Goal: Obtain resource: Download file/media

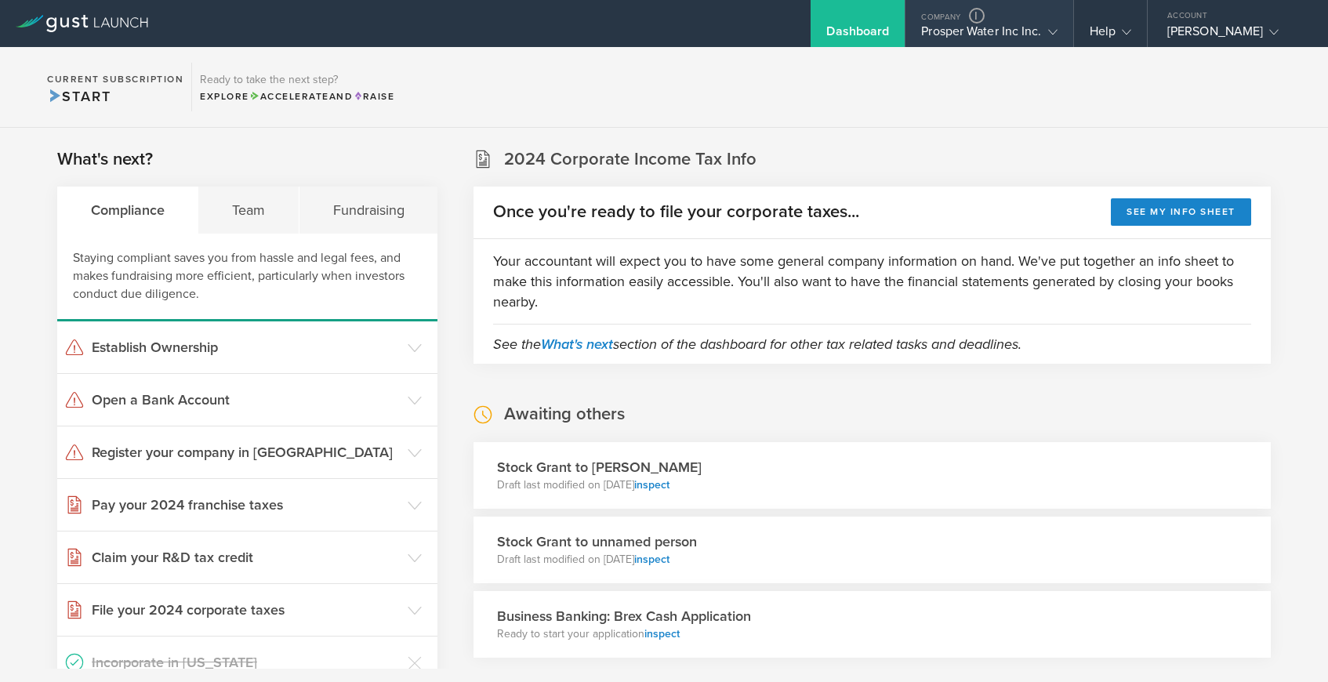
click at [980, 33] on div "Prosper Water Inc Inc." at bounding box center [989, 36] width 136 height 24
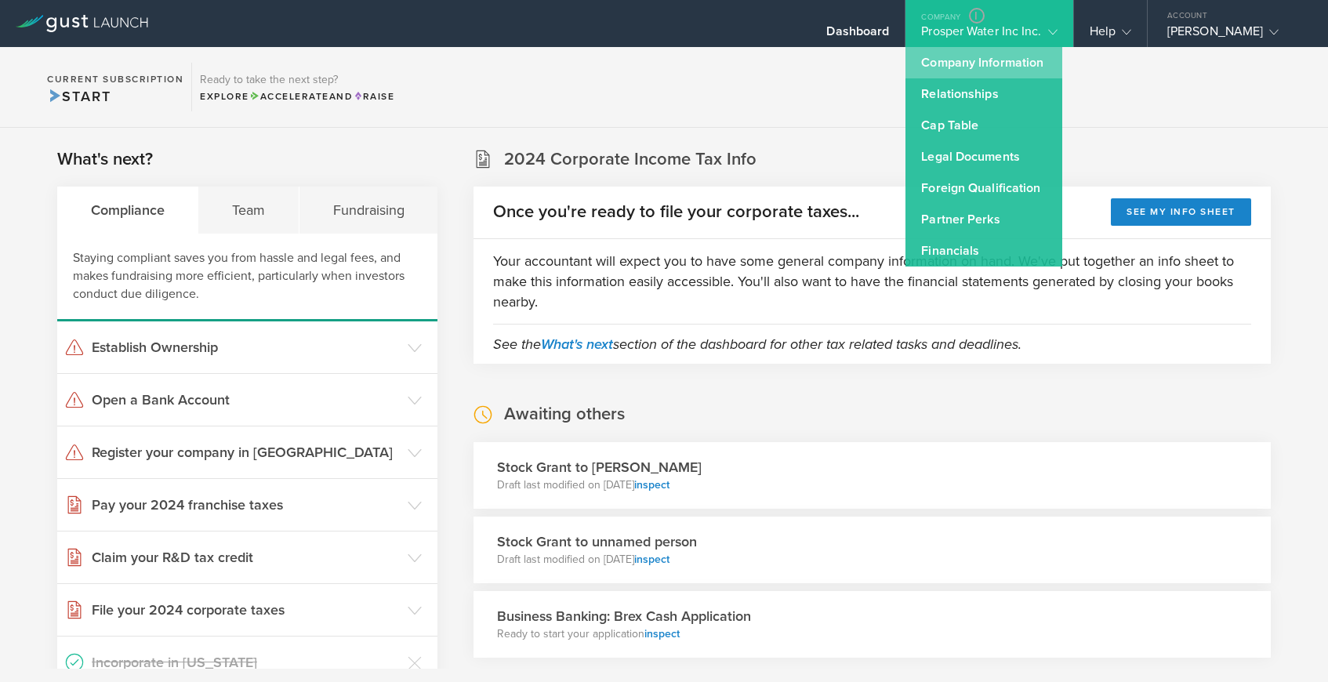
click at [970, 61] on link "Company Information" at bounding box center [984, 62] width 157 height 31
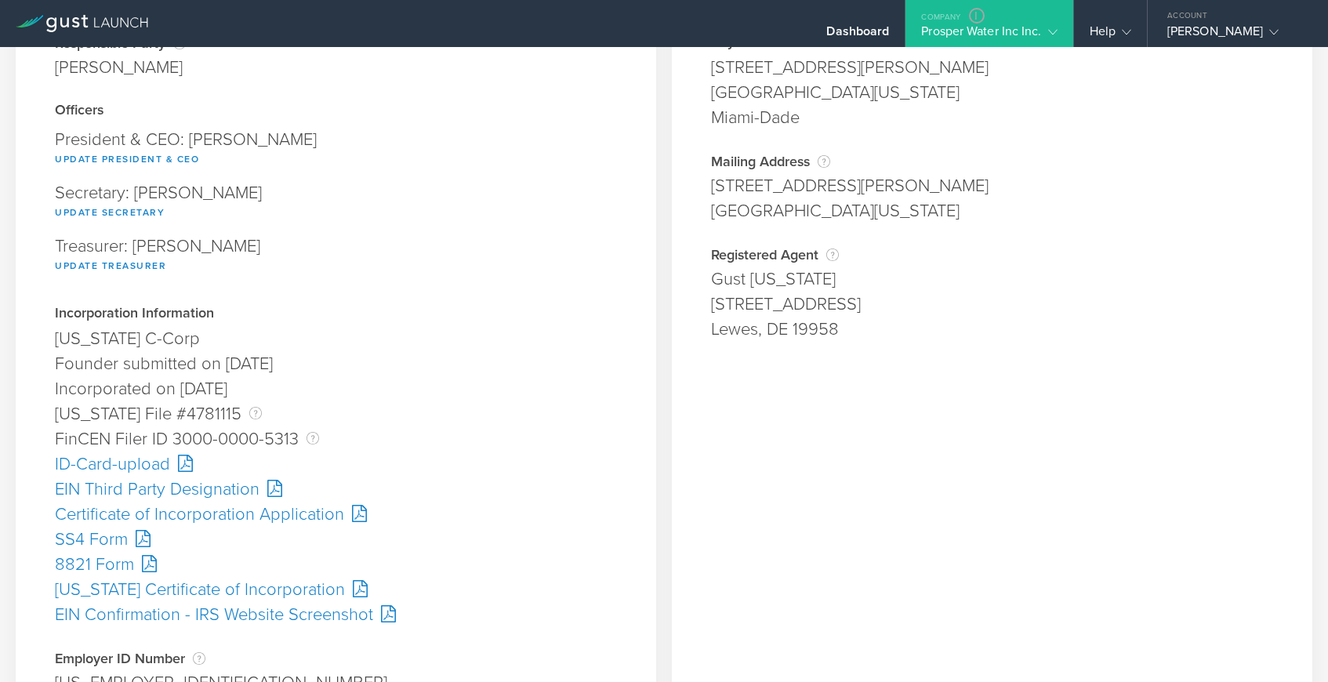
scroll to position [166, 0]
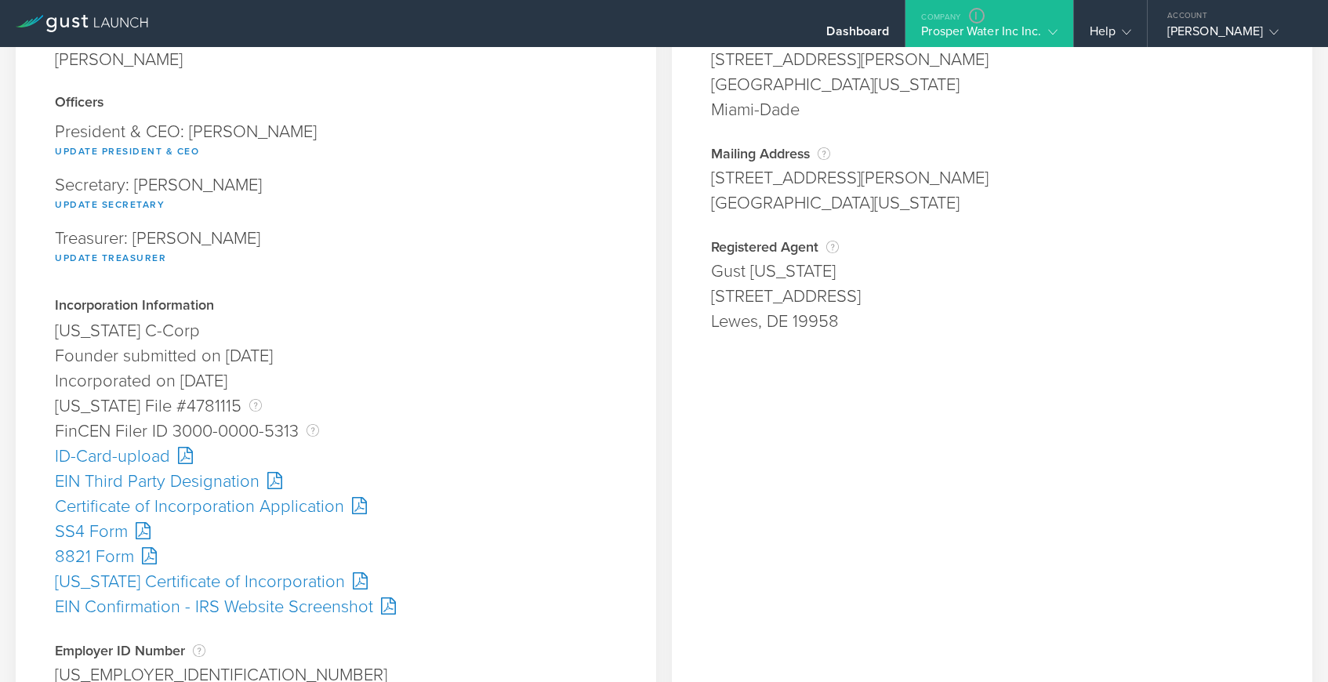
click at [192, 479] on div "EIN Third Party Designation" at bounding box center [336, 481] width 562 height 25
click at [1008, 29] on div "Prosper Water Inc Inc." at bounding box center [989, 36] width 136 height 24
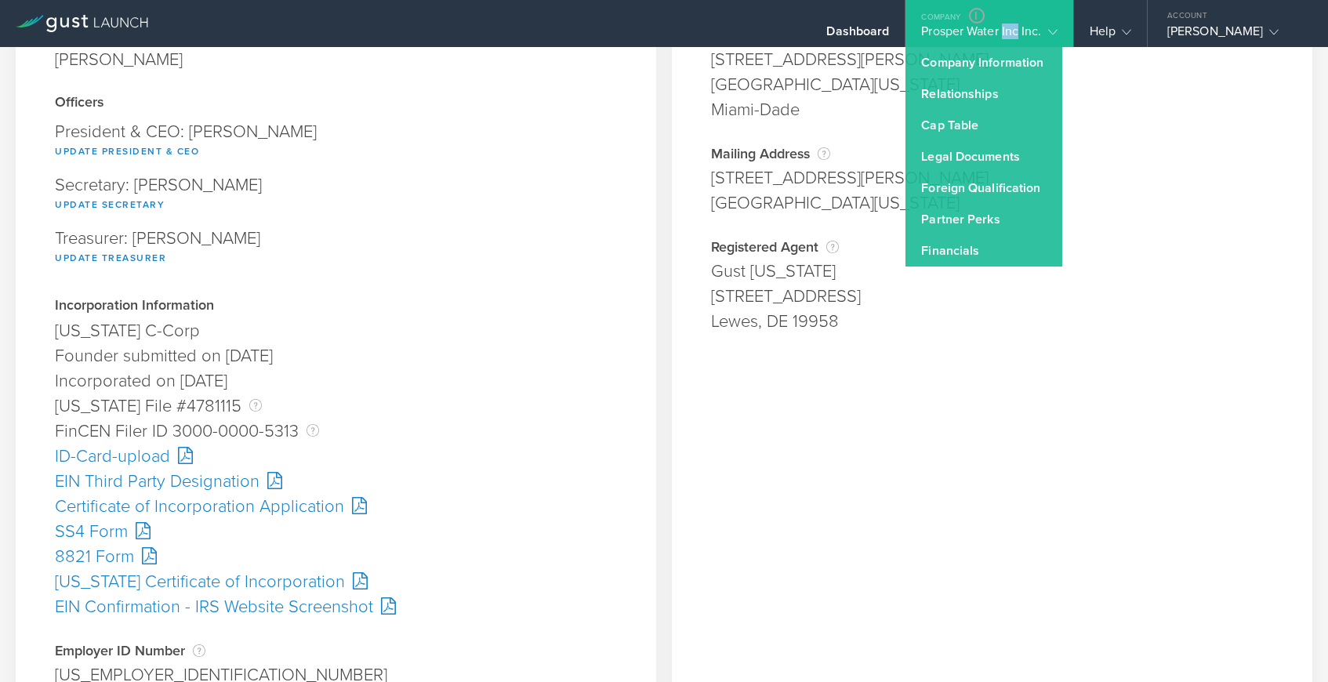
click at [1008, 29] on div "Prosper Water Inc Inc." at bounding box center [989, 36] width 136 height 24
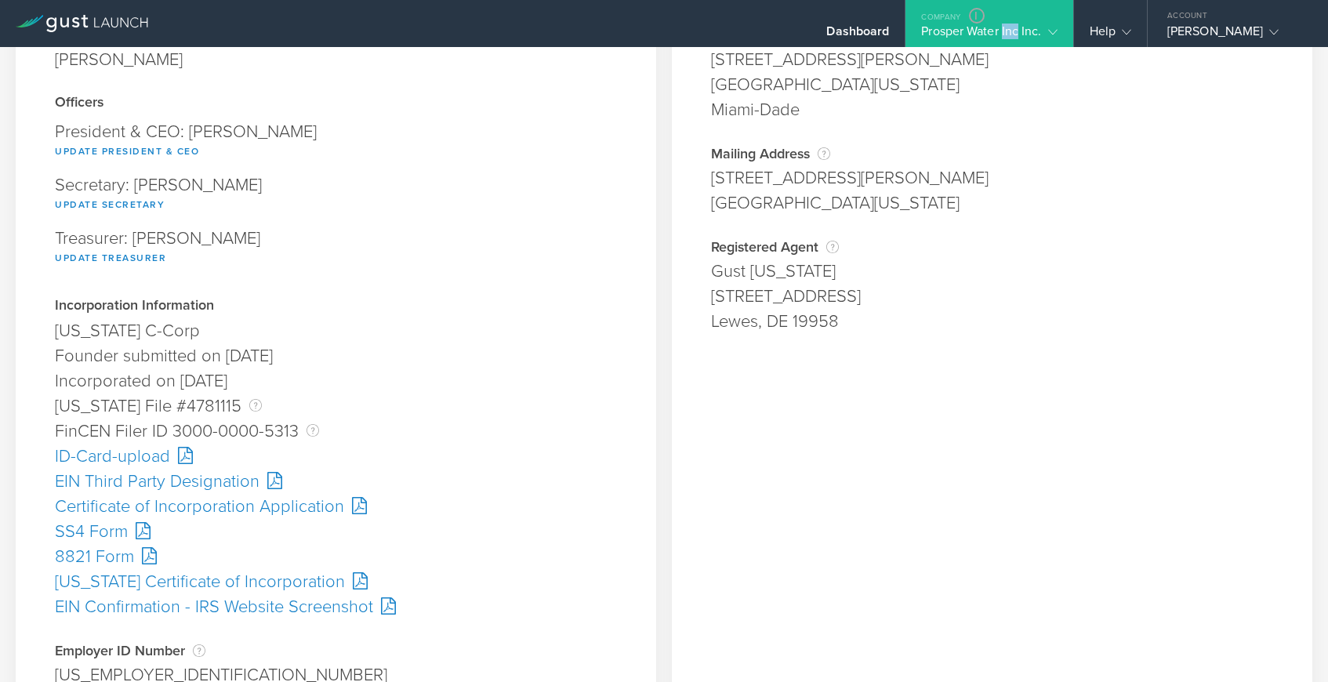
click at [1008, 29] on div "Prosper Water Inc Inc." at bounding box center [989, 36] width 136 height 24
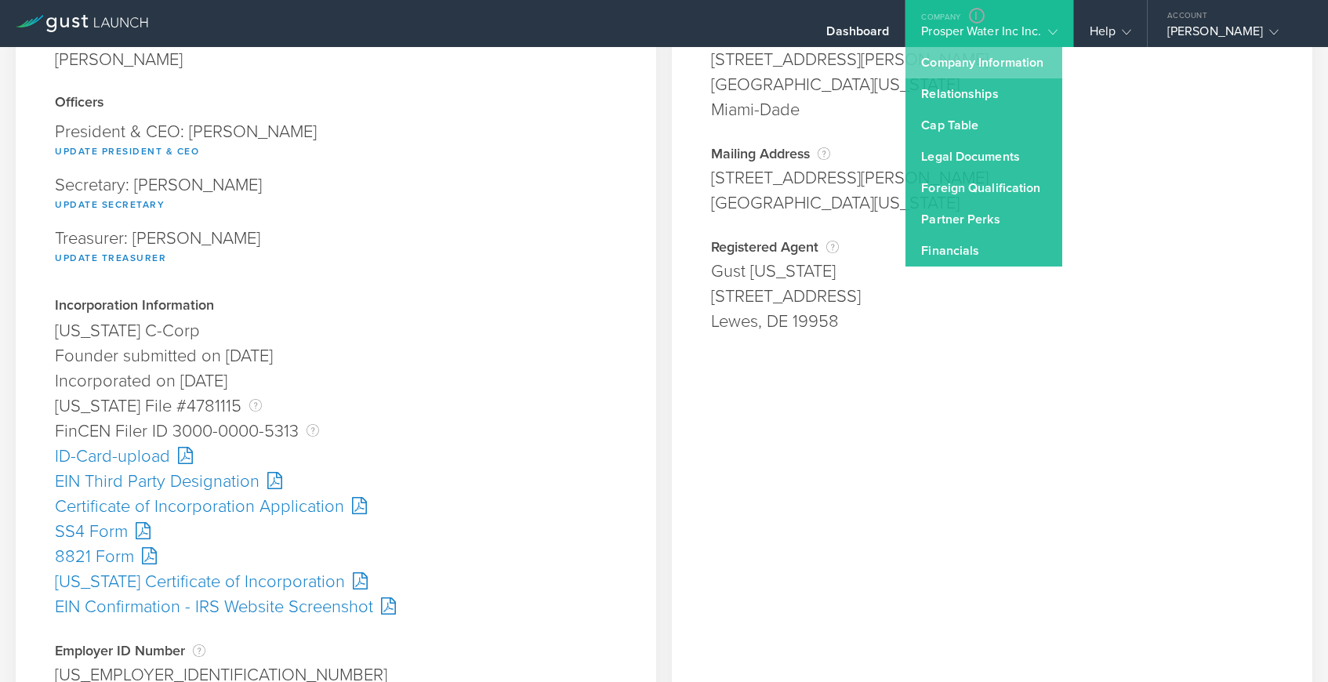
click at [988, 66] on link "Company Information" at bounding box center [984, 62] width 157 height 31
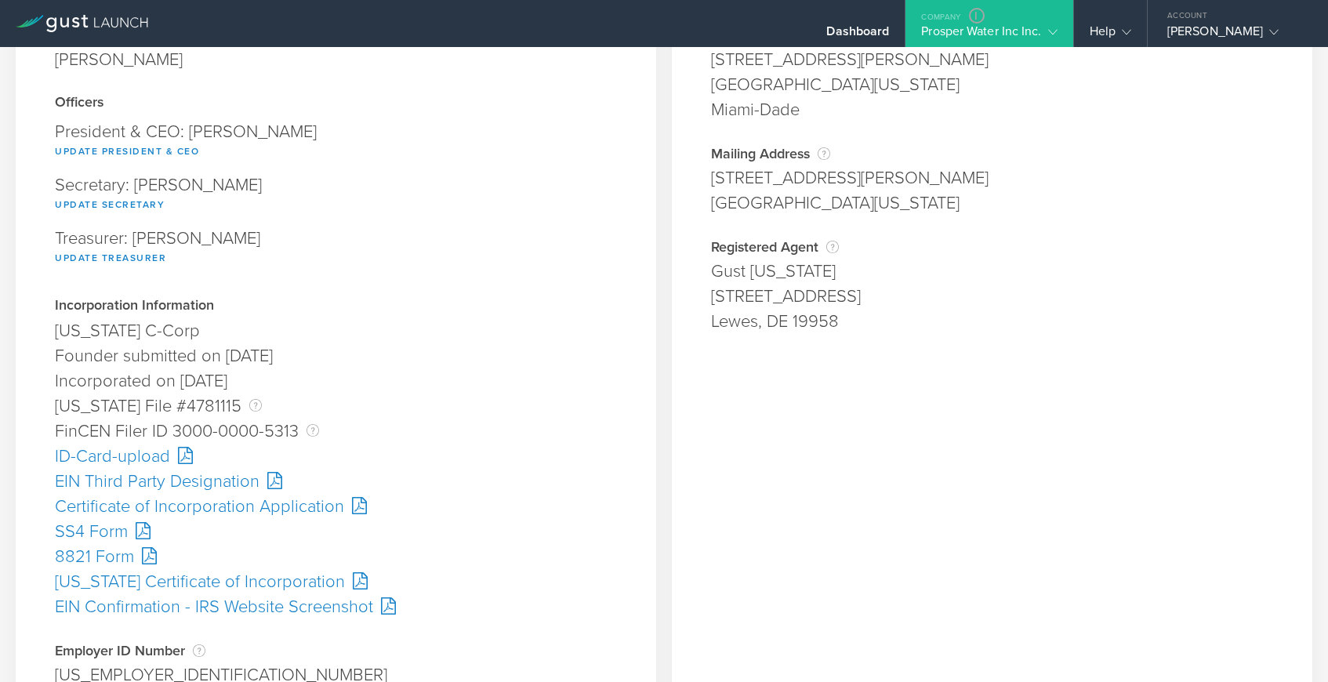
click at [196, 583] on div "[US_STATE] Certificate of Incorporation" at bounding box center [336, 581] width 562 height 25
click at [939, 31] on div "Prosper Water Inc Inc." at bounding box center [989, 36] width 136 height 24
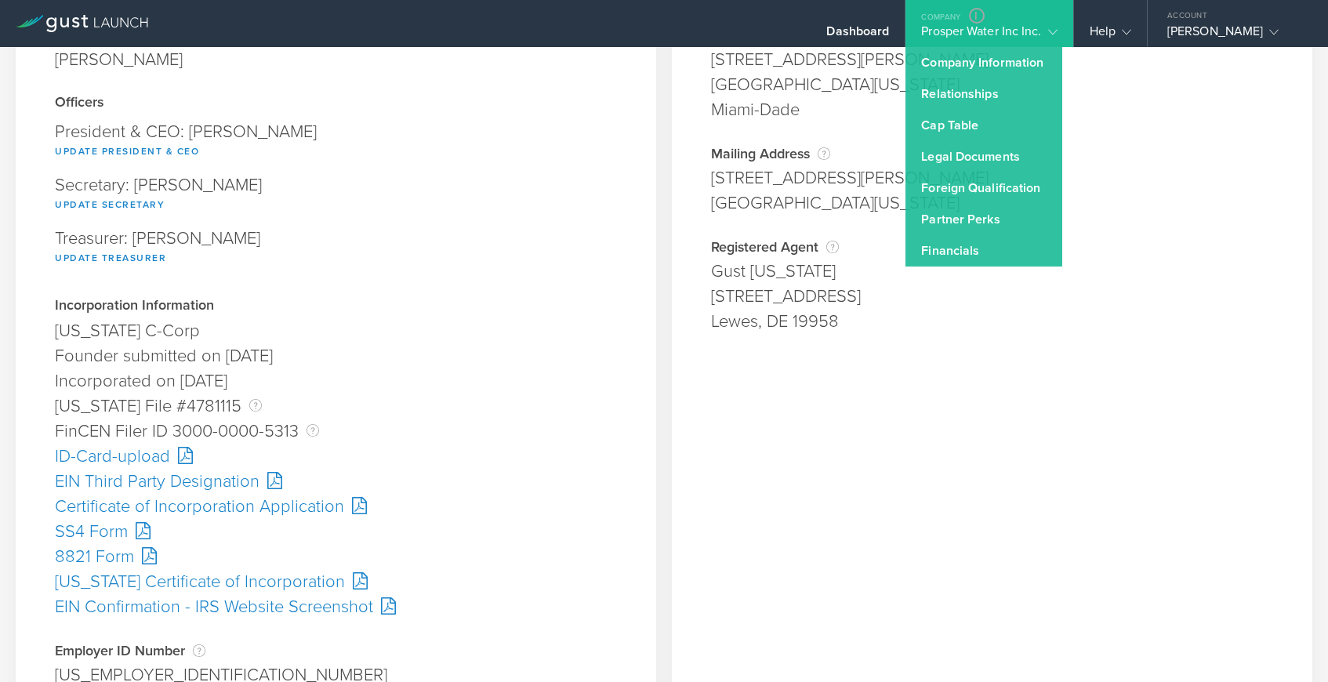
click at [186, 482] on div "EIN Third Party Designation" at bounding box center [336, 481] width 562 height 25
